Goal: Information Seeking & Learning: Learn about a topic

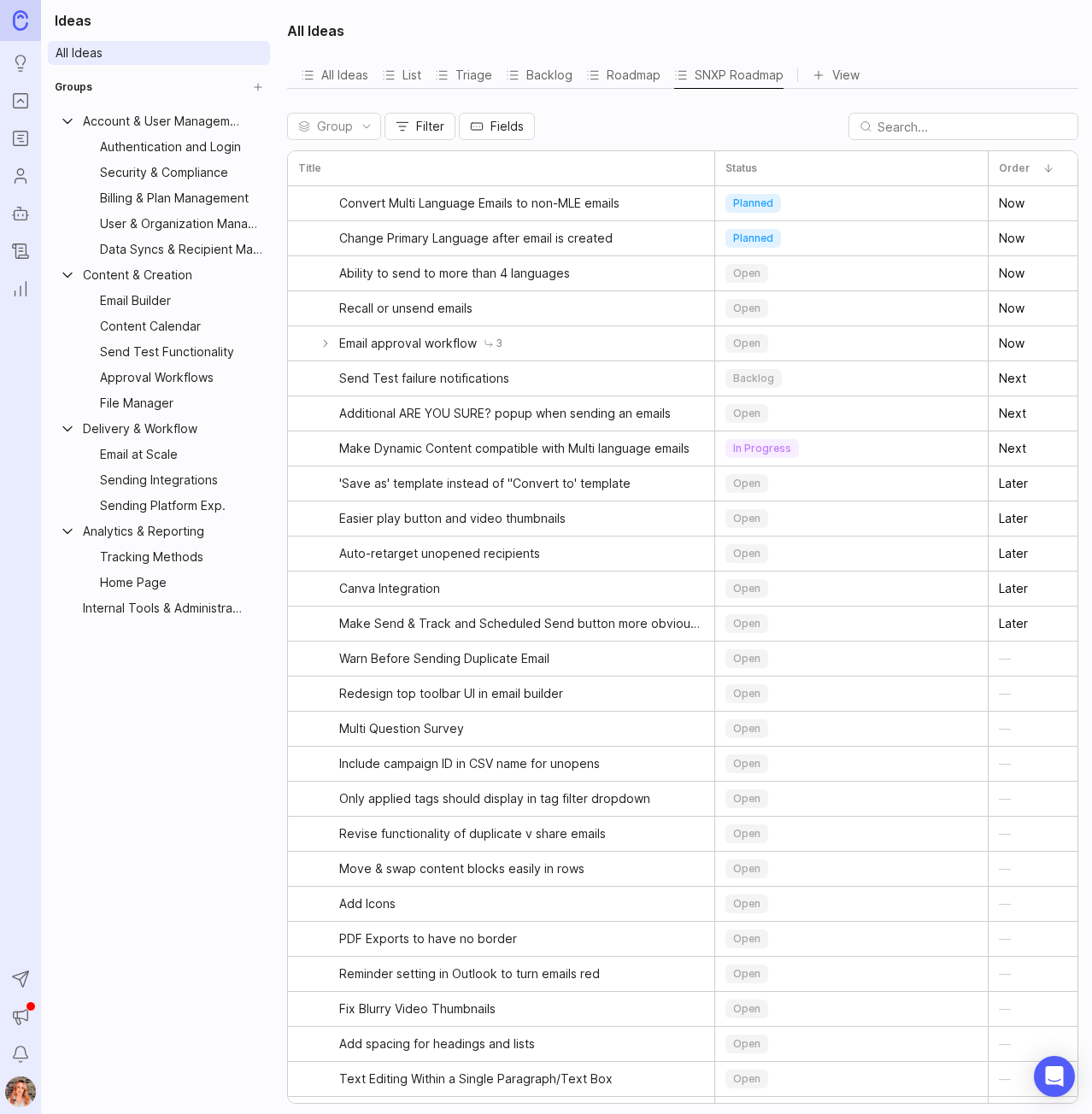
drag, startPoint x: 18, startPoint y: 99, endPoint x: 57, endPoint y: 103, distance: 39.2
click at [18, 99] on icon "Portal" at bounding box center [19, 100] width 18 height 20
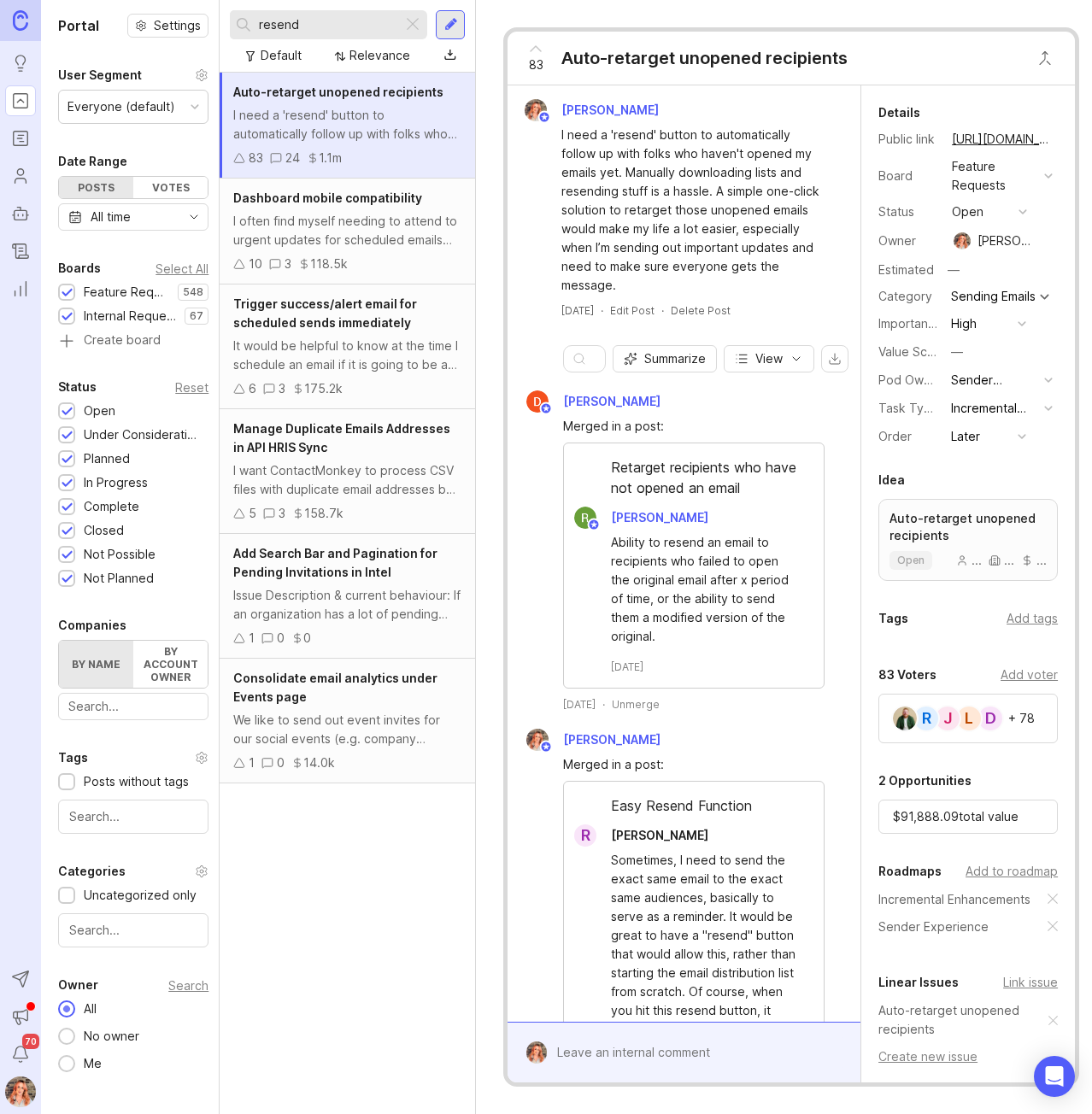
drag, startPoint x: 310, startPoint y: 22, endPoint x: 244, endPoint y: 12, distance: 66.8
click at [244, 12] on div "resend" at bounding box center [315, 25] width 172 height 29
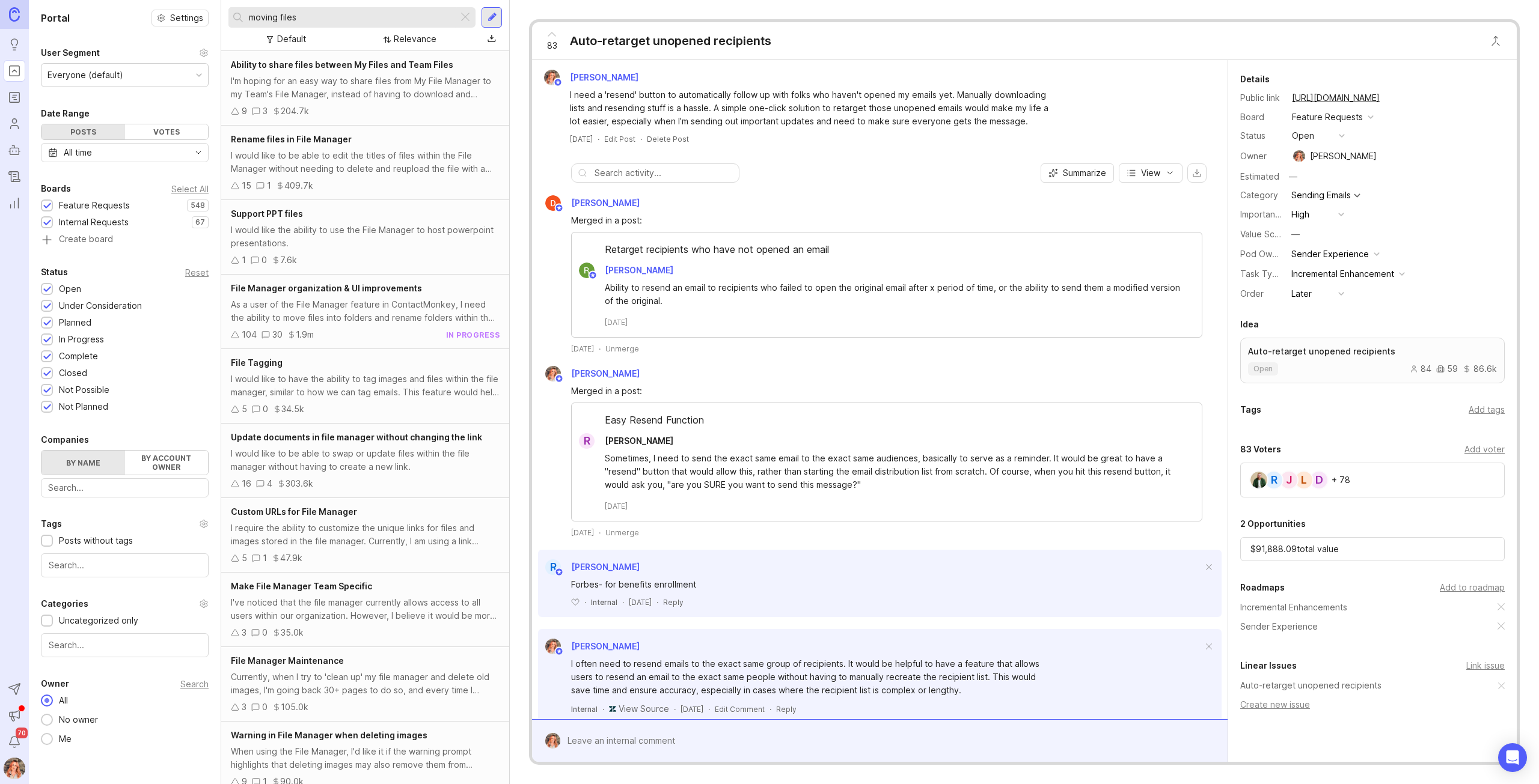
click at [768, 135] on div "open" at bounding box center [1303, 136] width 22 height 13
click at [768, 198] on div "planned" at bounding box center [1313, 201] width 38 height 10
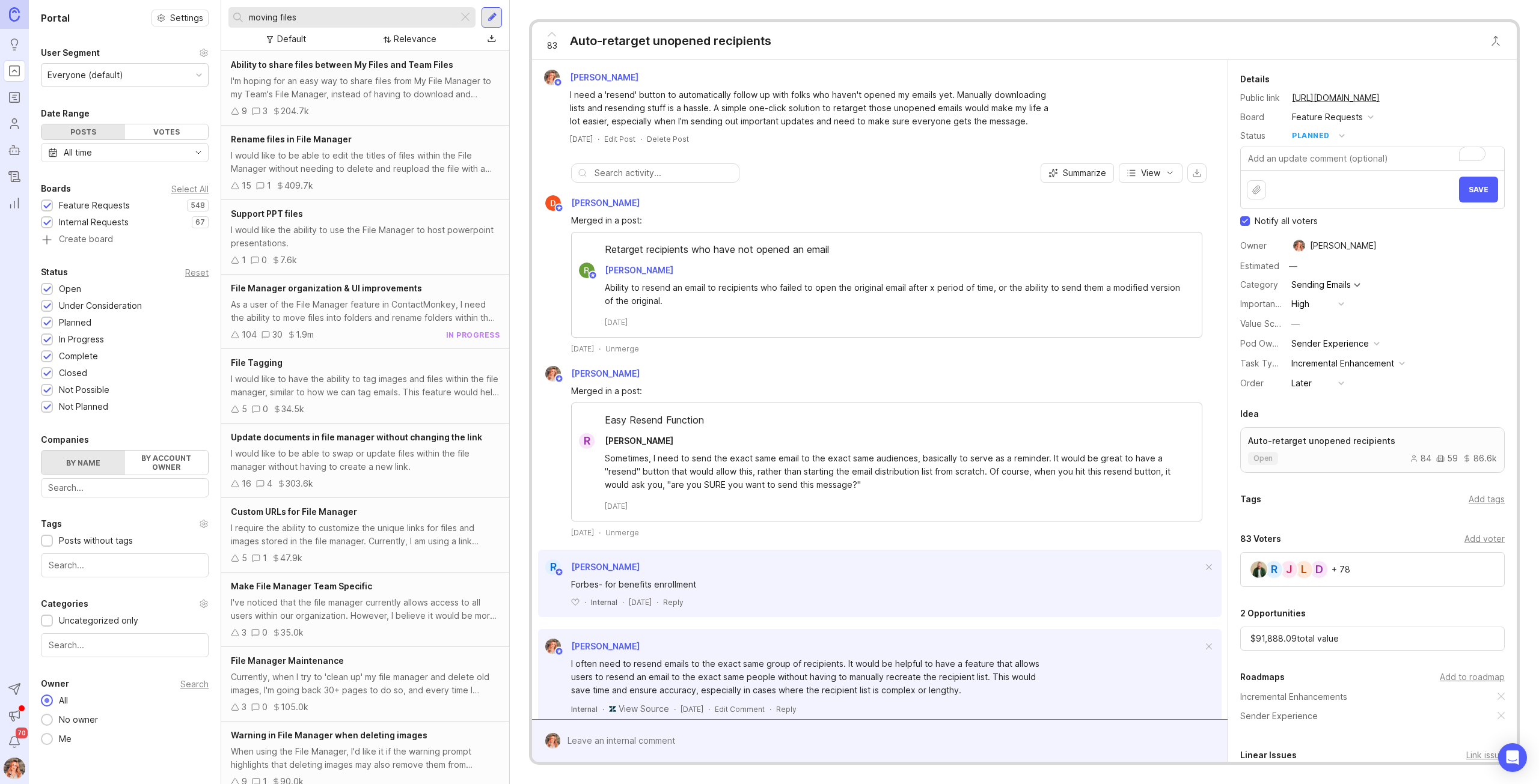
click at [308, 15] on input "moving files" at bounding box center [351, 17] width 204 height 13
click at [278, 18] on input "moving files" at bounding box center [351, 17] width 204 height 13
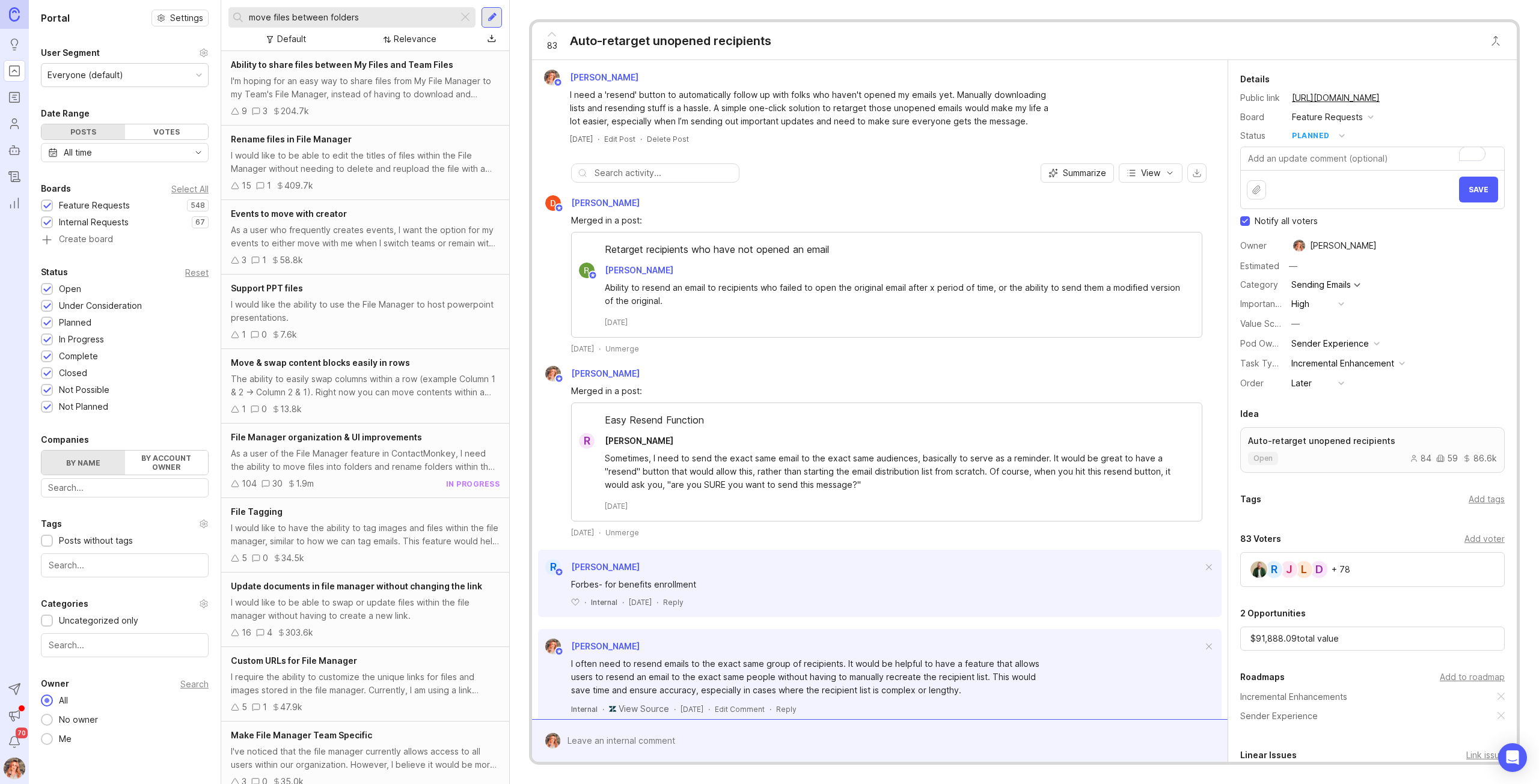
type input "move files between folders"
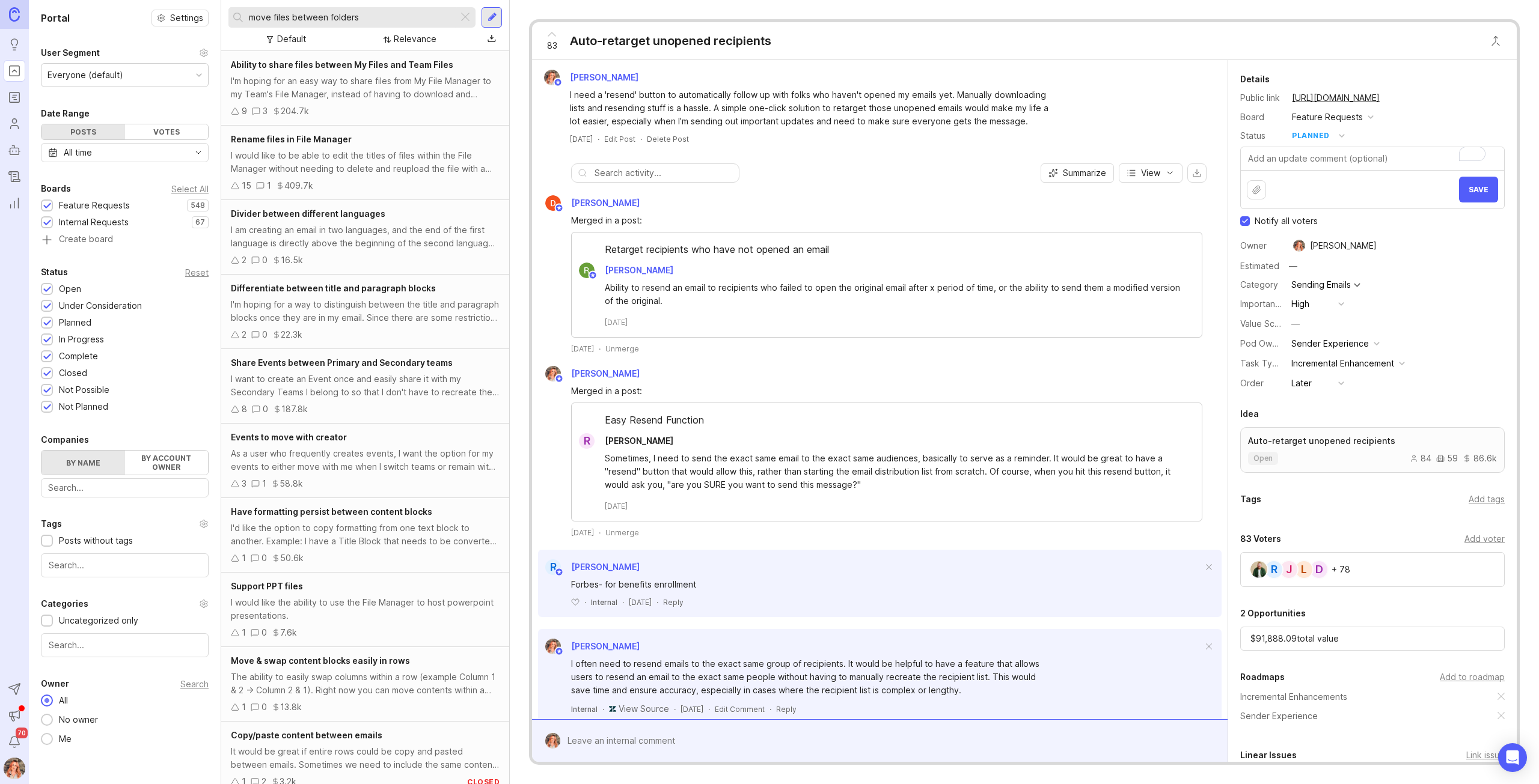
click at [296, 75] on div "I'm hoping for an easy way to share files from My File Manager to my Team's Fil…" at bounding box center [365, 88] width 268 height 27
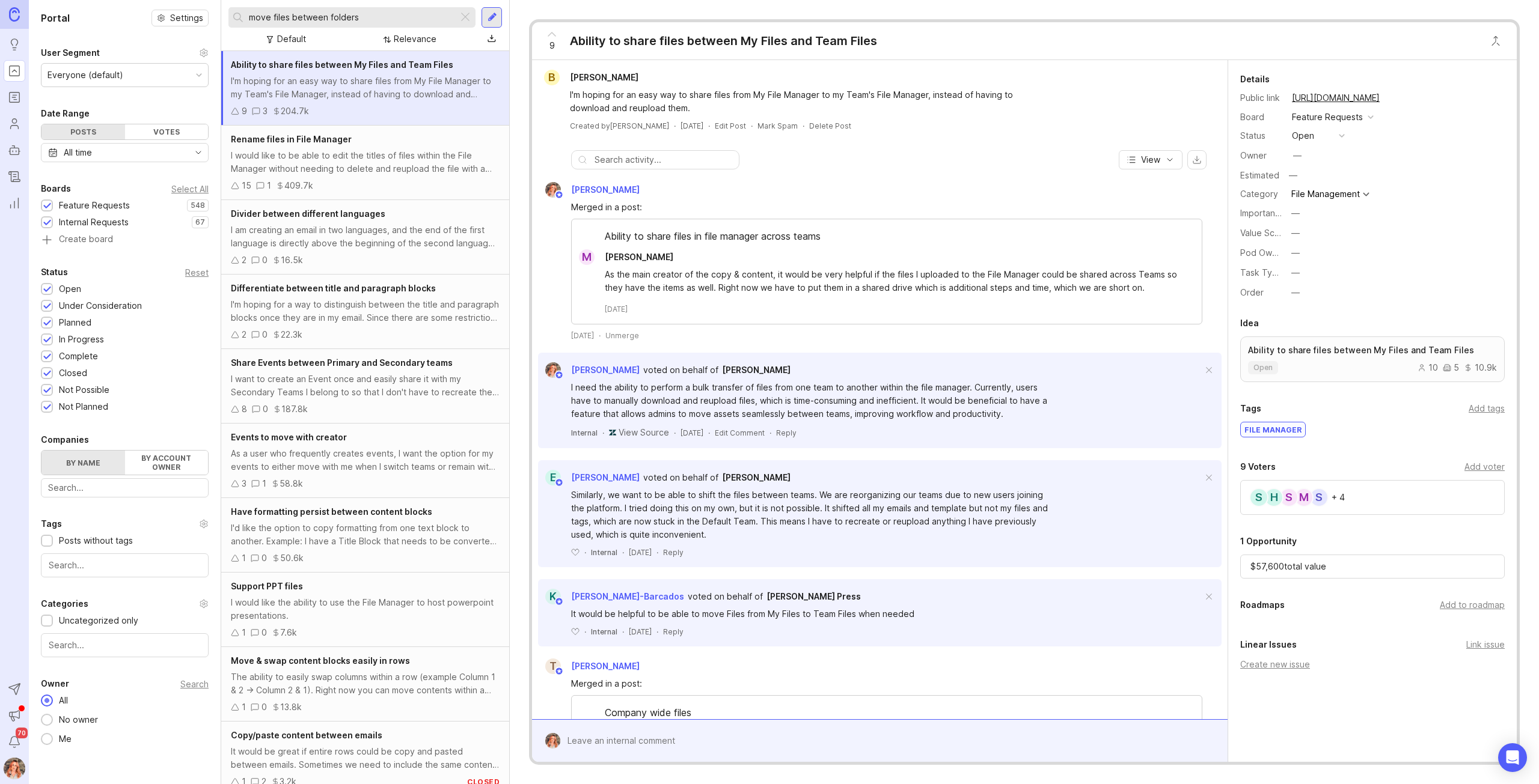
click at [312, 155] on div "I would like to be able to edit the titles of files within the File Manager wit…" at bounding box center [365, 162] width 268 height 27
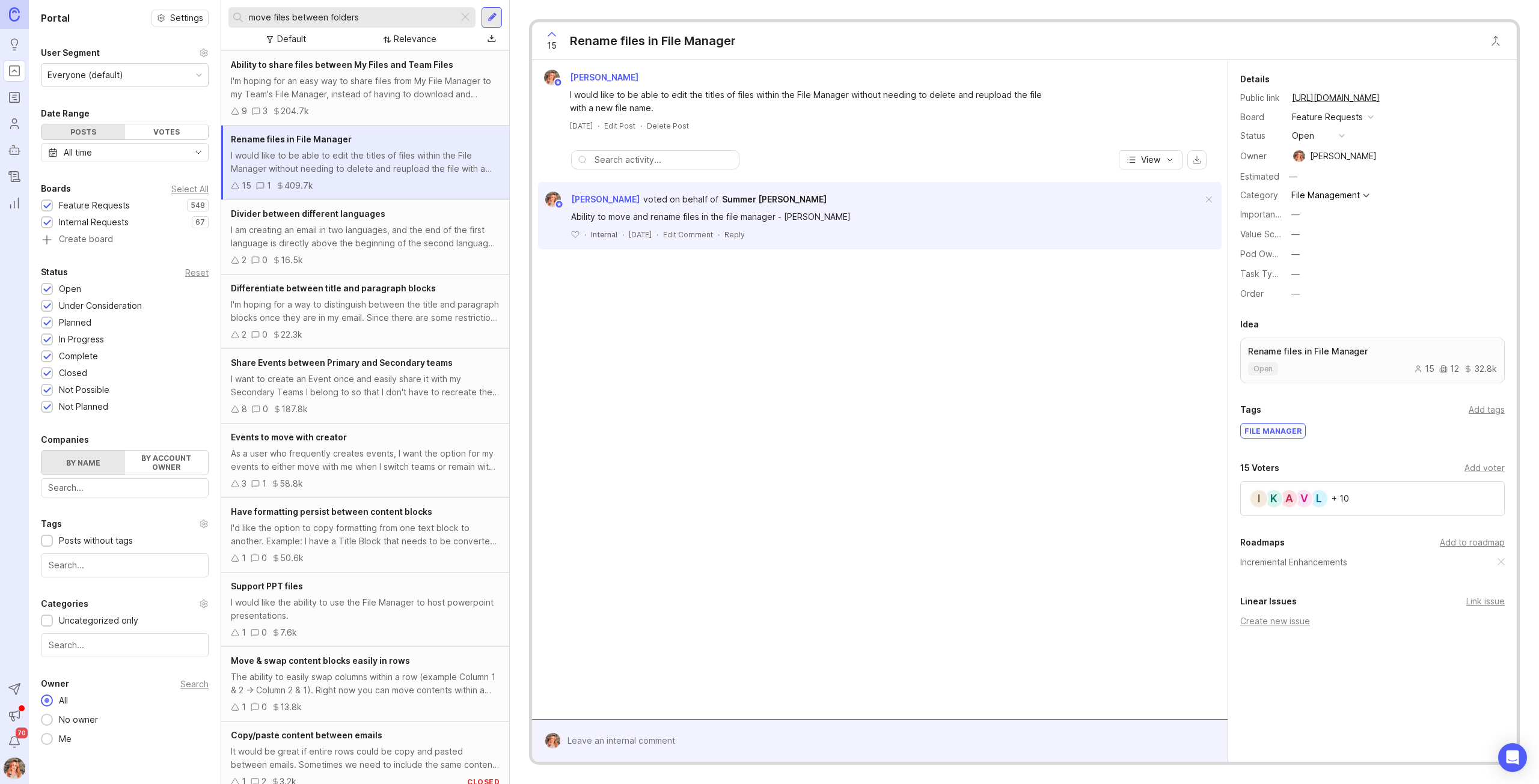
click at [373, 262] on div "2 0 16.5k" at bounding box center [365, 260] width 268 height 13
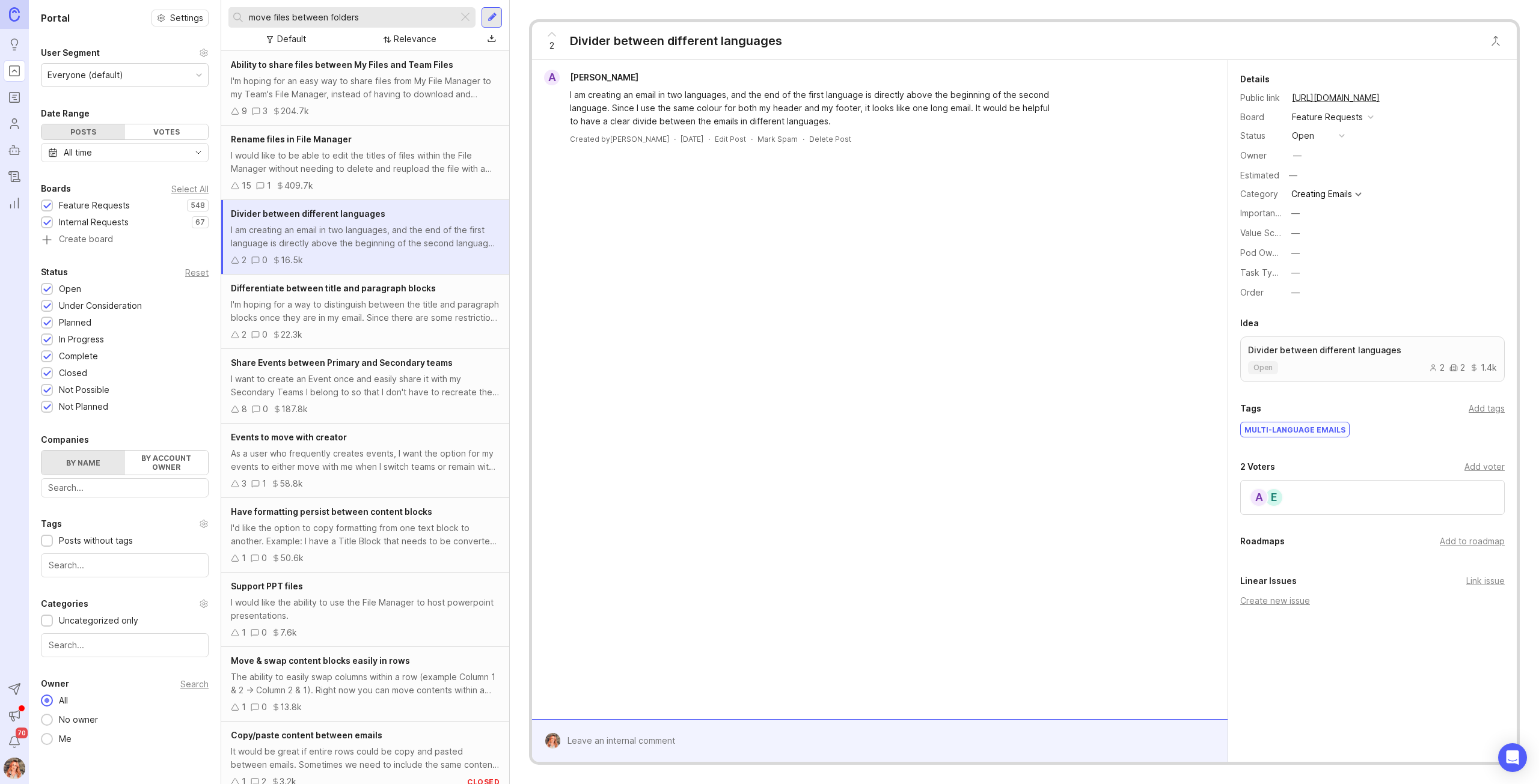
click at [366, 291] on span "Differentiate between title and paragraph blocks" at bounding box center [333, 288] width 205 height 10
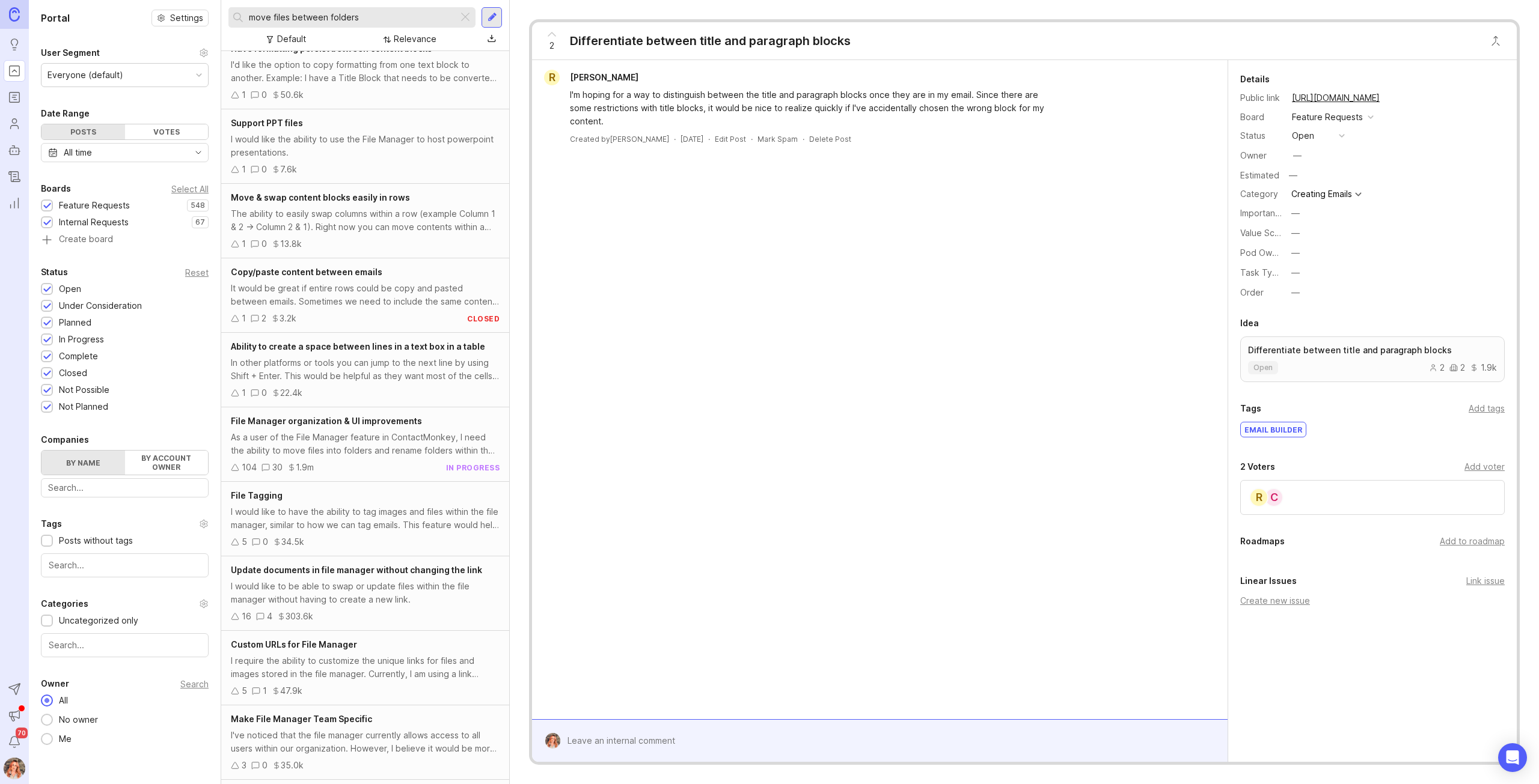
scroll to position [464, 0]
click at [345, 440] on div "As a user of the File Manager feature in ContactMonkey, I need the ability to m…" at bounding box center [365, 443] width 268 height 27
